Goal: Navigation & Orientation: Understand site structure

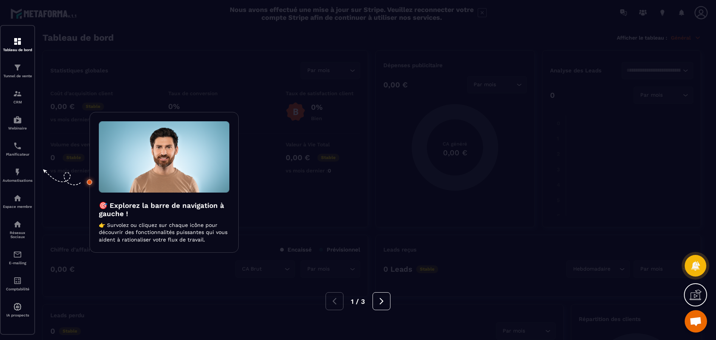
click at [162, 225] on p "👉 Survolez ou cliquez sur chaque icône pour découvrir des fonctionnalités puiss…" at bounding box center [164, 233] width 131 height 22
click at [15, 38] on div at bounding box center [358, 170] width 716 height 340
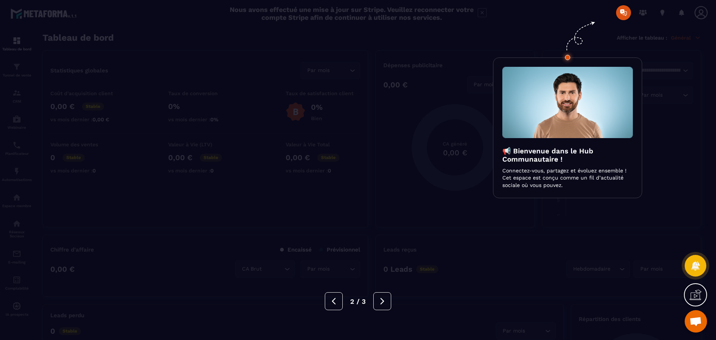
click at [623, 16] on div at bounding box center [358, 170] width 716 height 340
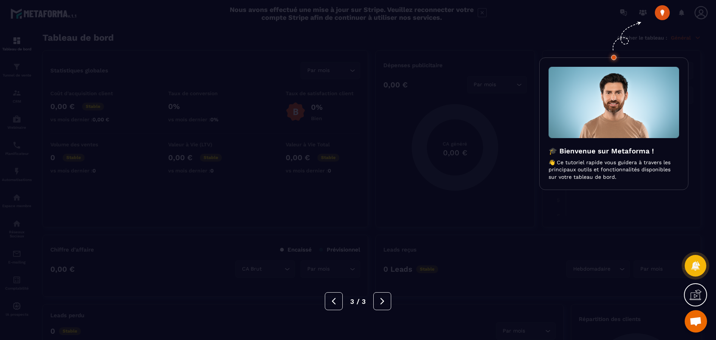
click at [660, 15] on div at bounding box center [358, 170] width 716 height 340
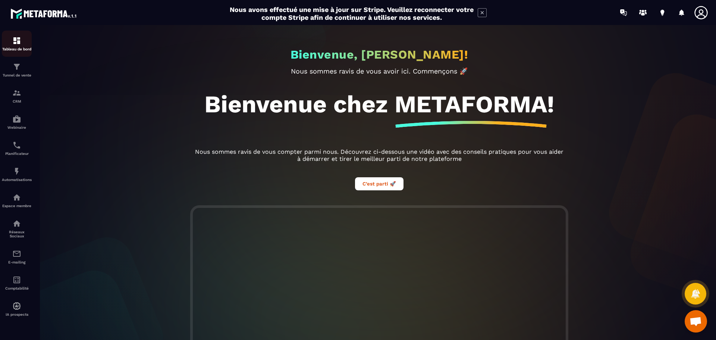
click at [19, 44] on img at bounding box center [16, 40] width 9 height 9
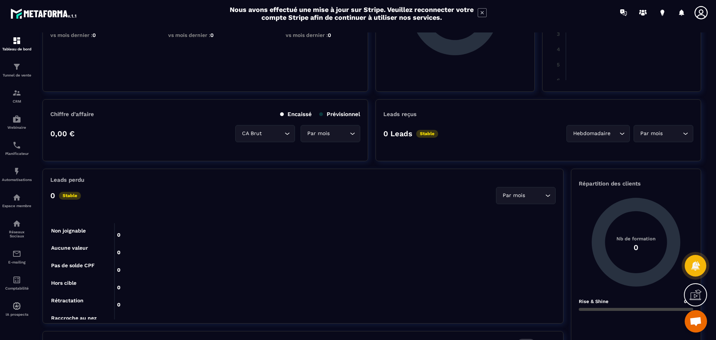
scroll to position [187, 0]
